Goal: Check status: Check status

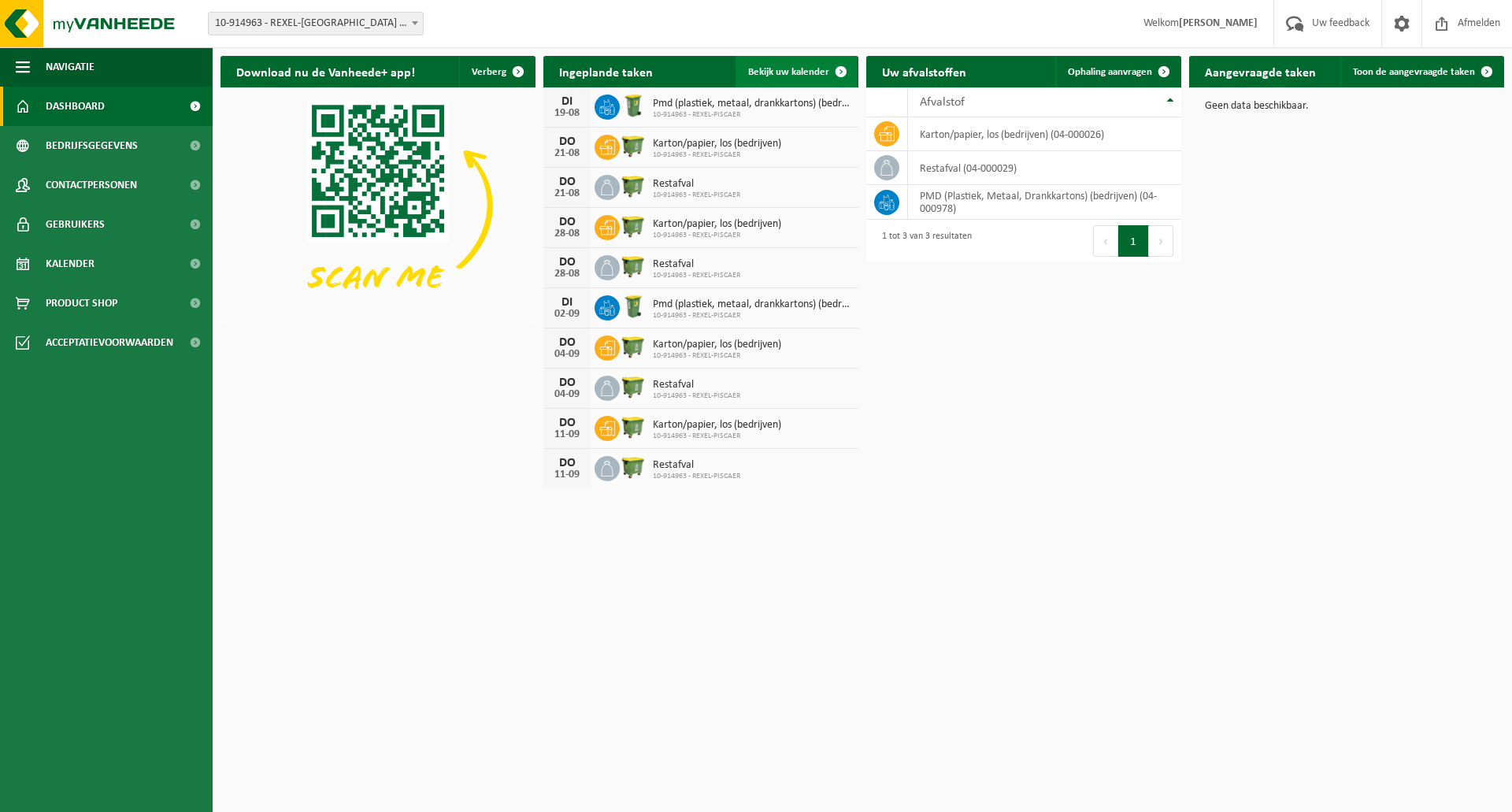
click at [786, 71] on span "Bekijk uw kalender" at bounding box center [789, 71] width 81 height 10
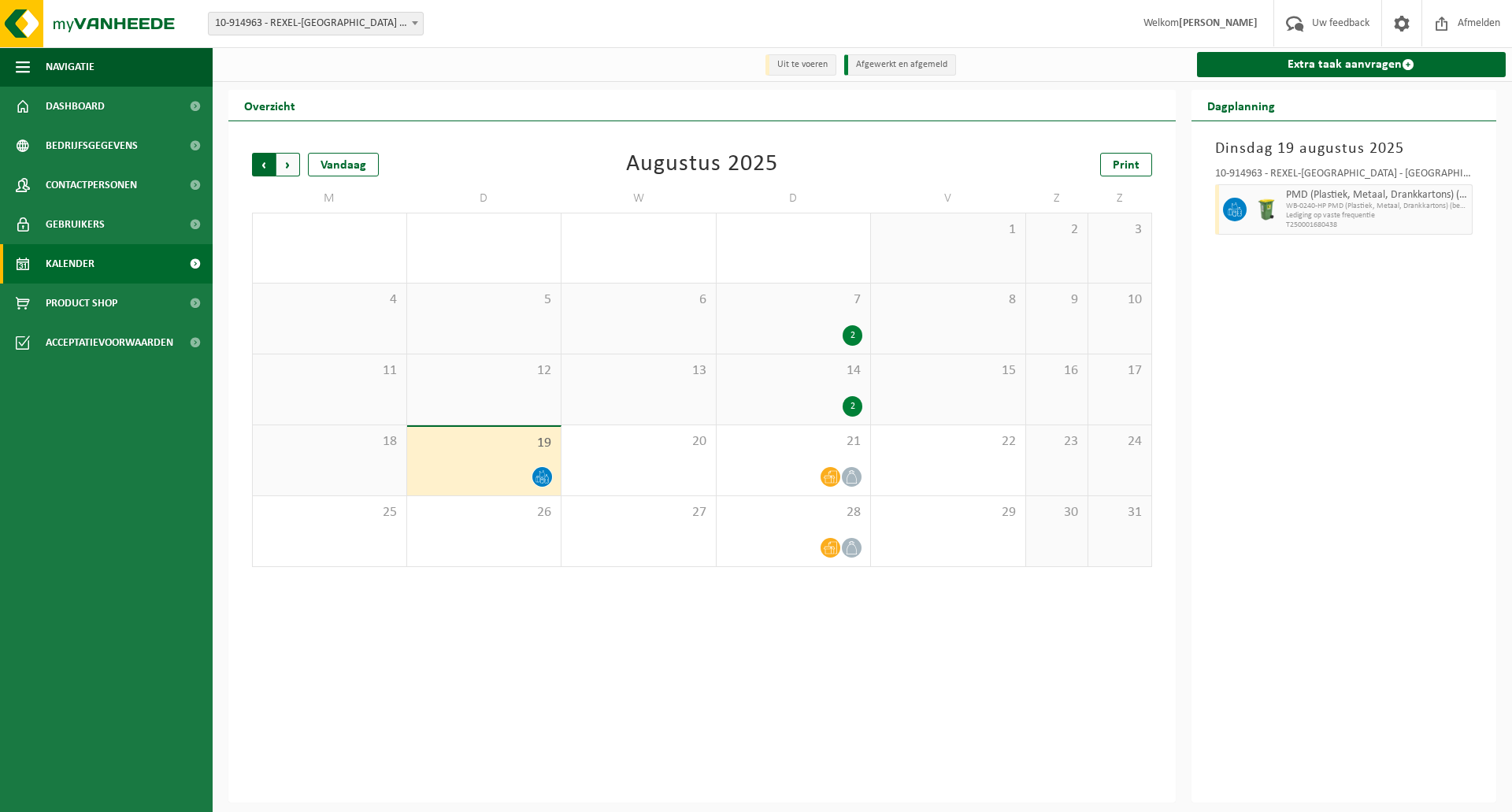
click at [281, 163] on span "Volgende" at bounding box center [288, 164] width 24 height 24
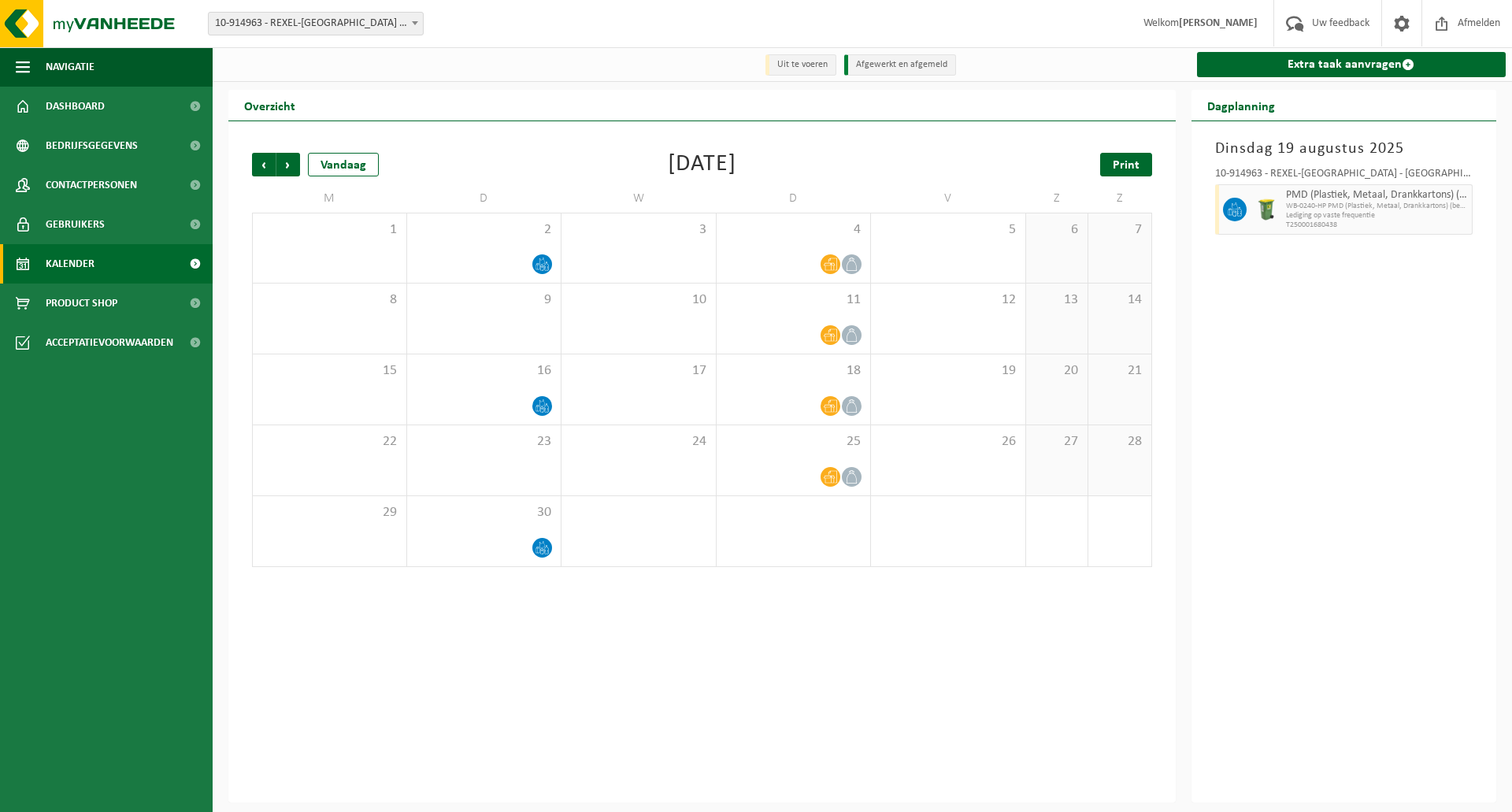
click at [1127, 167] on span "Print" at bounding box center [1126, 165] width 27 height 13
